Goal: Task Accomplishment & Management: Complete application form

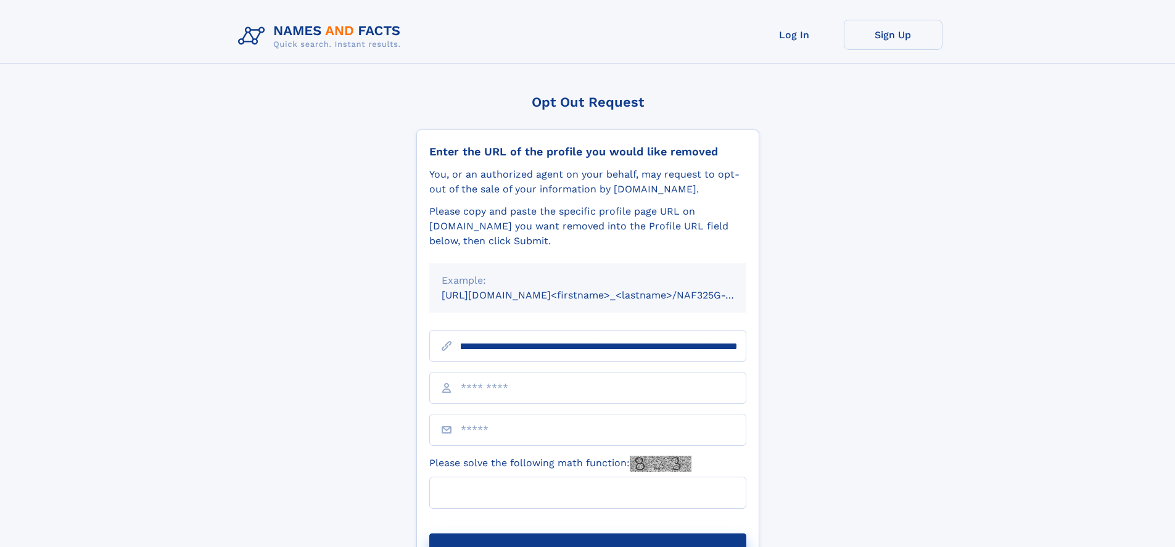
scroll to position [0, 153]
type input "**********"
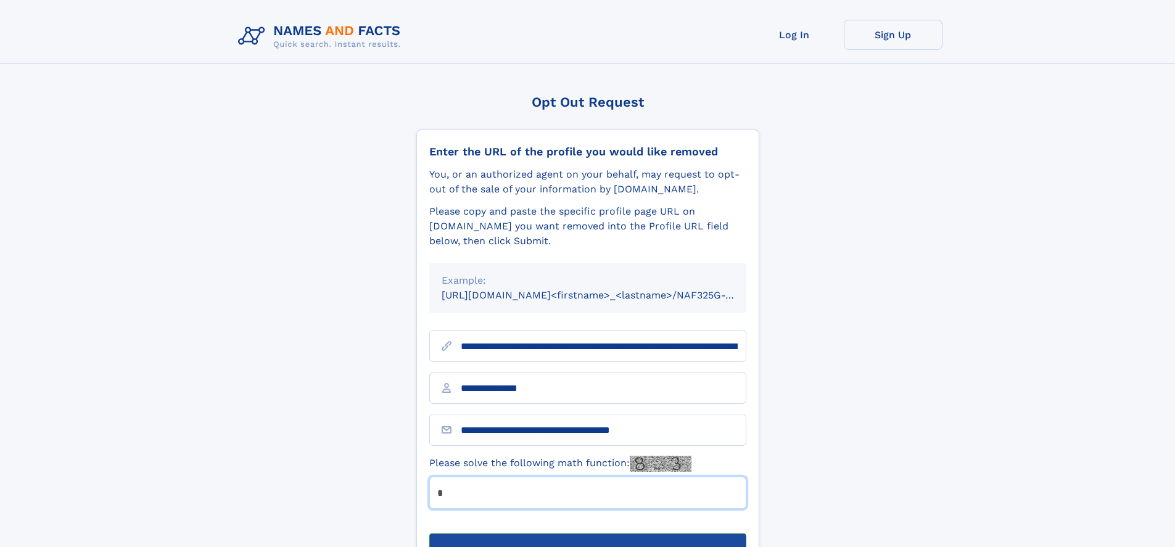
type input "*"
click at [587, 534] on button "Submit Opt Out Request" at bounding box center [587, 553] width 317 height 39
